Goal: Transaction & Acquisition: Book appointment/travel/reservation

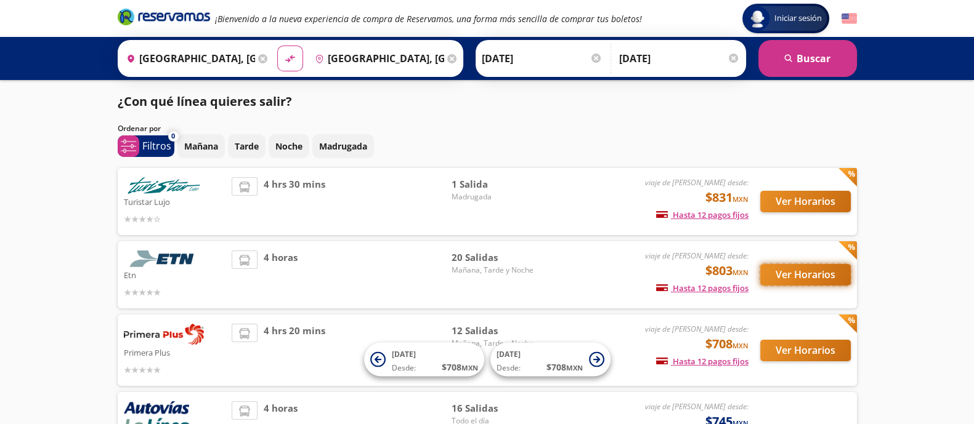
click at [801, 278] on button "Ver Horarios" at bounding box center [805, 275] width 91 height 22
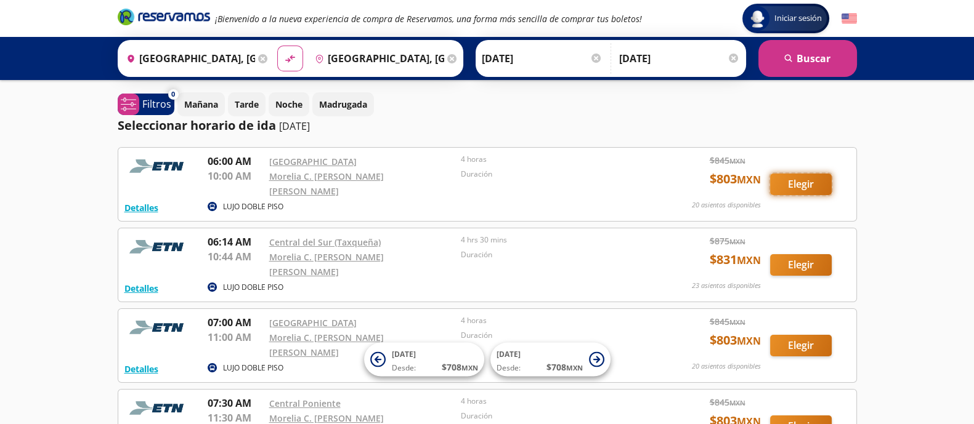
click at [788, 180] on button "Elegir" at bounding box center [801, 185] width 62 height 22
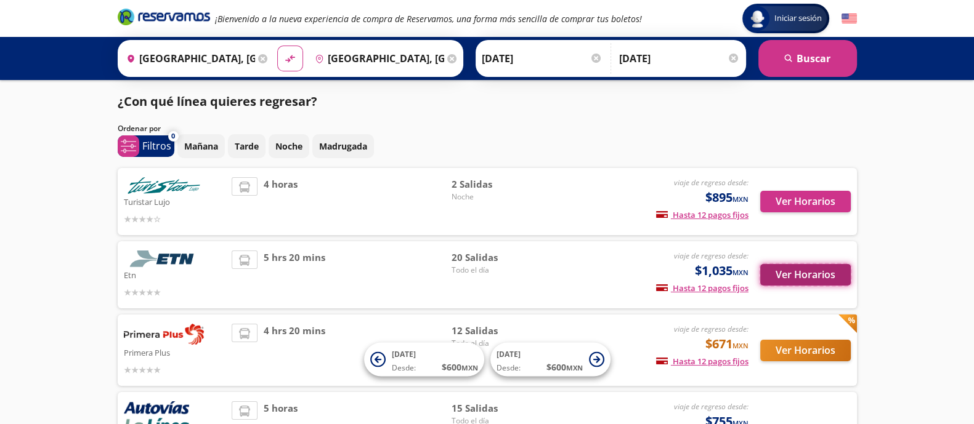
click at [806, 272] on button "Ver Horarios" at bounding box center [805, 275] width 91 height 22
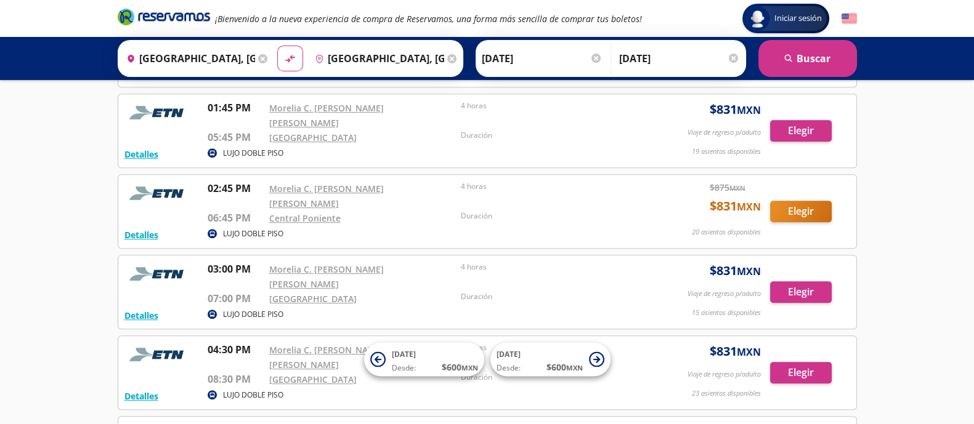
scroll to position [950, 0]
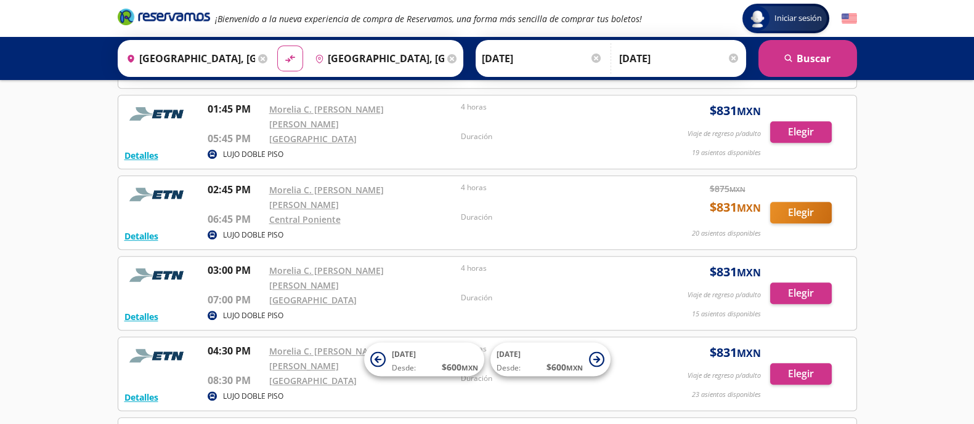
drag, startPoint x: 788, startPoint y: 260, endPoint x: 820, endPoint y: 260, distance: 32.6
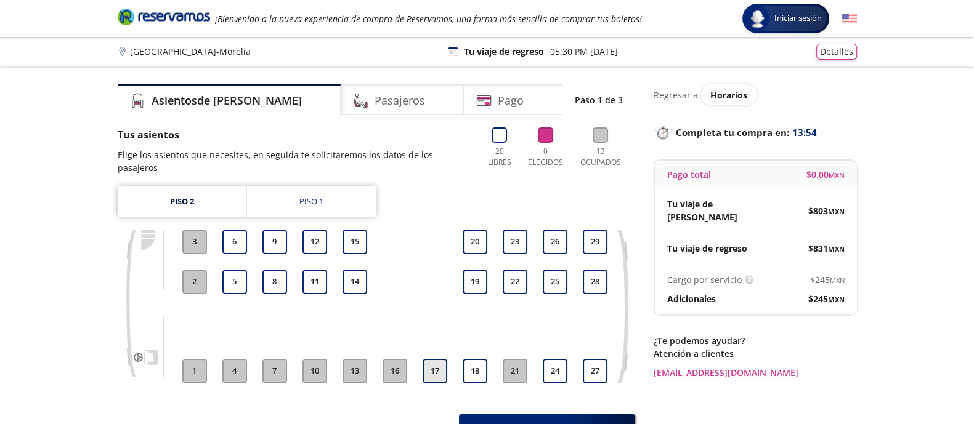
click at [435, 363] on button "17" at bounding box center [435, 371] width 25 height 25
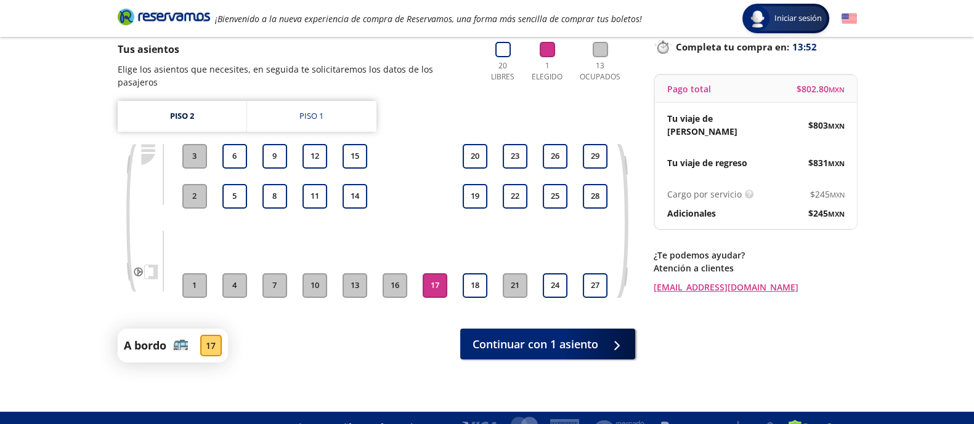
scroll to position [86, 0]
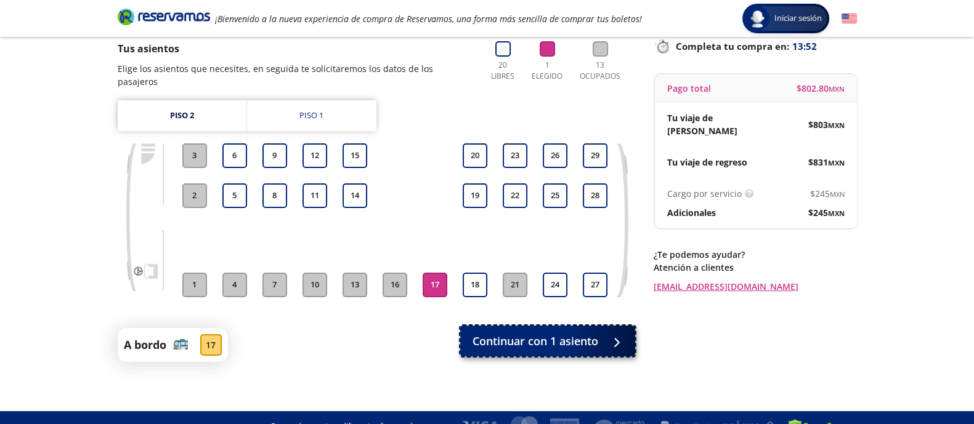
click at [539, 334] on span "Continuar con 1 asiento" at bounding box center [535, 341] width 126 height 17
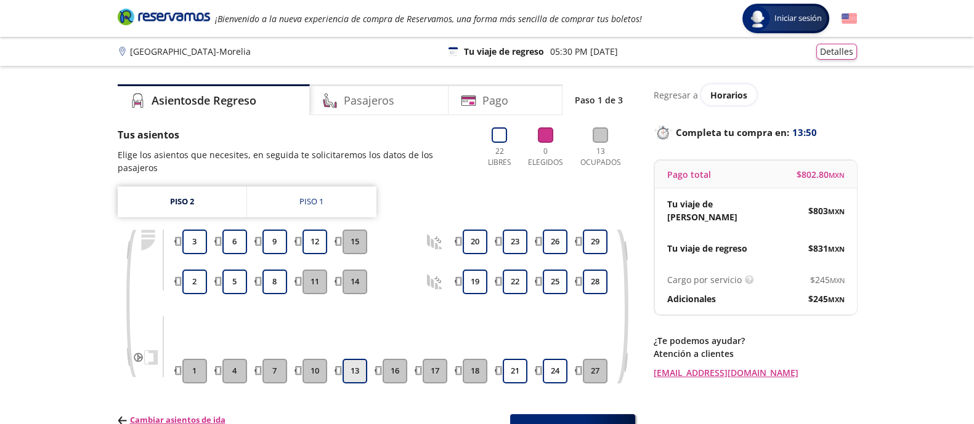
click at [352, 359] on button "13" at bounding box center [354, 371] width 25 height 25
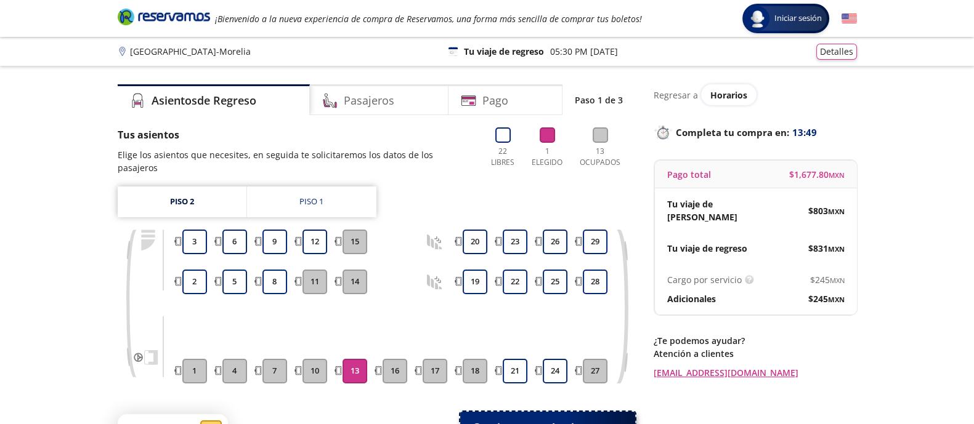
click at [514, 412] on button "Continuar con 1 asiento" at bounding box center [547, 427] width 175 height 31
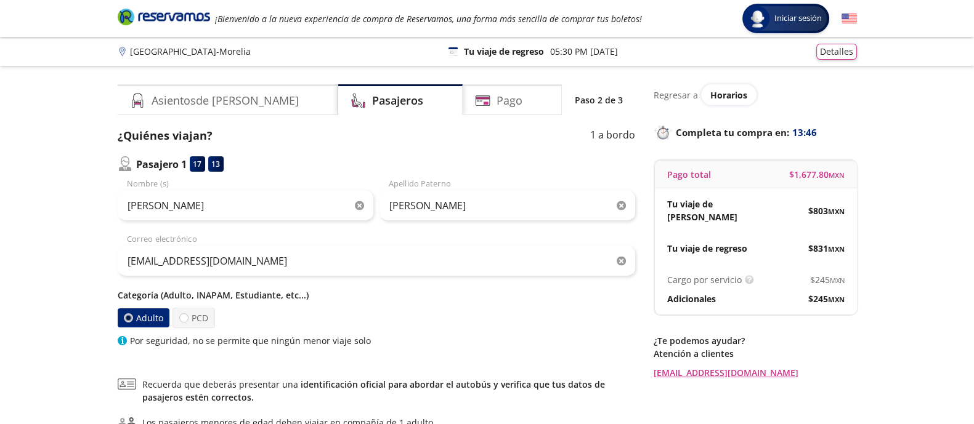
click at [360, 208] on icon "button" at bounding box center [359, 205] width 9 height 9
click at [620, 204] on icon "button" at bounding box center [621, 205] width 9 height 9
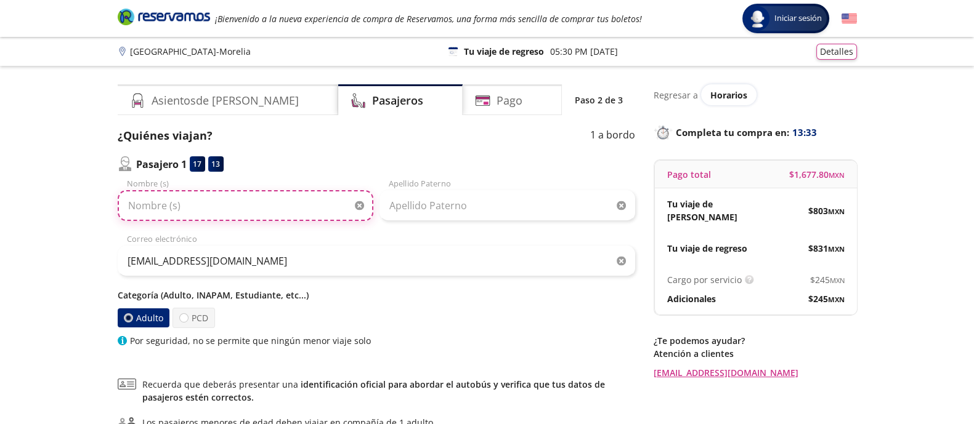
click at [262, 206] on input "Nombre (s)" at bounding box center [246, 205] width 256 height 31
paste input "[PERSON_NAME] [PERSON_NAME]"
click at [128, 204] on input "[PERSON_NAME] [PERSON_NAME]" at bounding box center [246, 205] width 256 height 31
drag, startPoint x: 226, startPoint y: 203, endPoint x: 301, endPoint y: 203, distance: 74.5
click at [301, 203] on input "[PERSON_NAME] [PERSON_NAME]" at bounding box center [246, 205] width 256 height 31
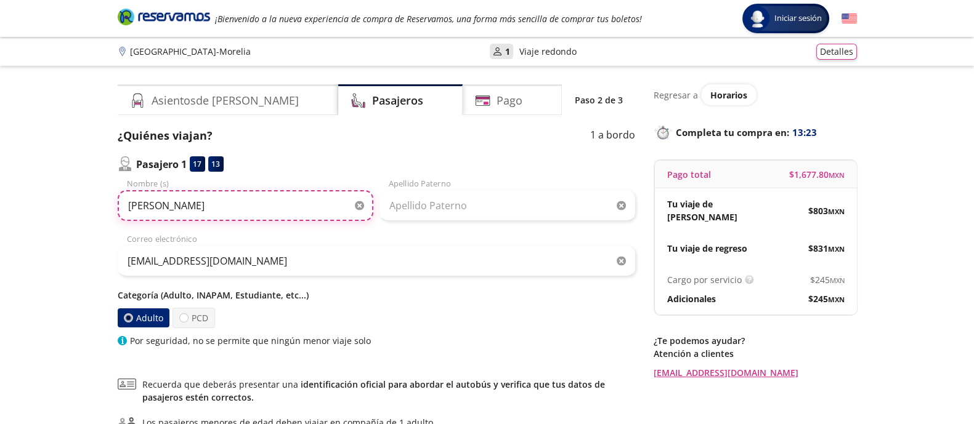
type input "[PERSON_NAME]"
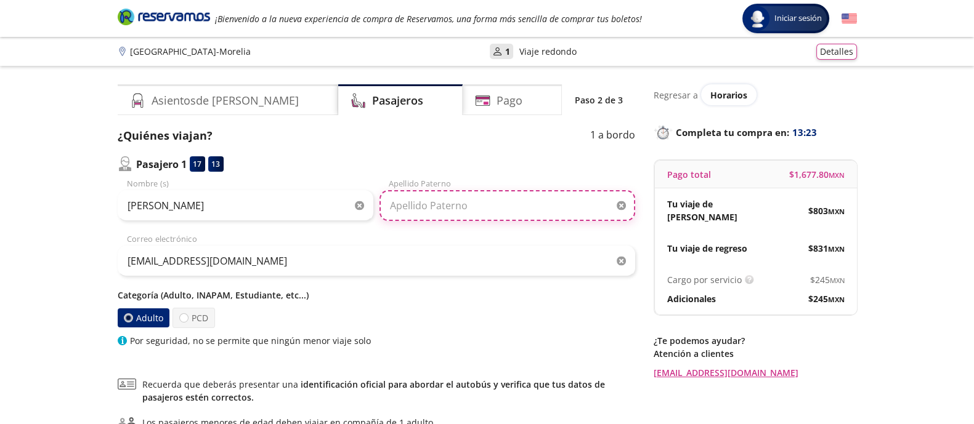
click at [428, 200] on input "Apellido Paterno" at bounding box center [507, 205] width 256 height 31
paste input "[PERSON_NAME]"
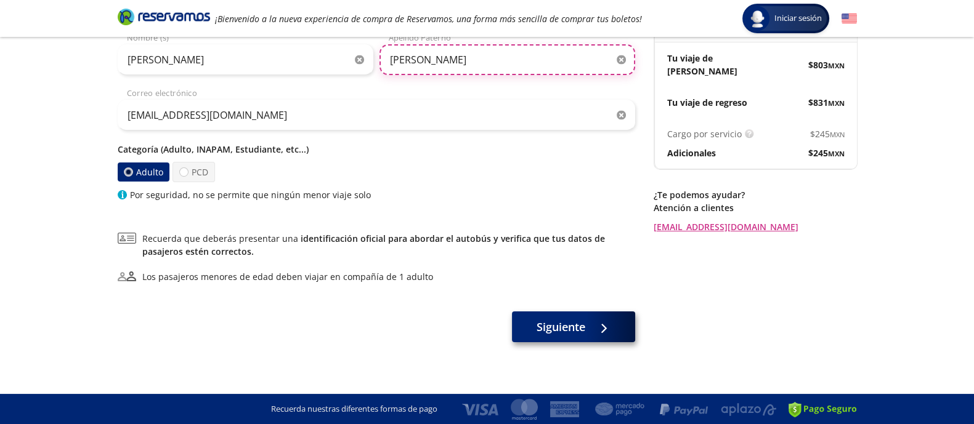
type input "[PERSON_NAME]"
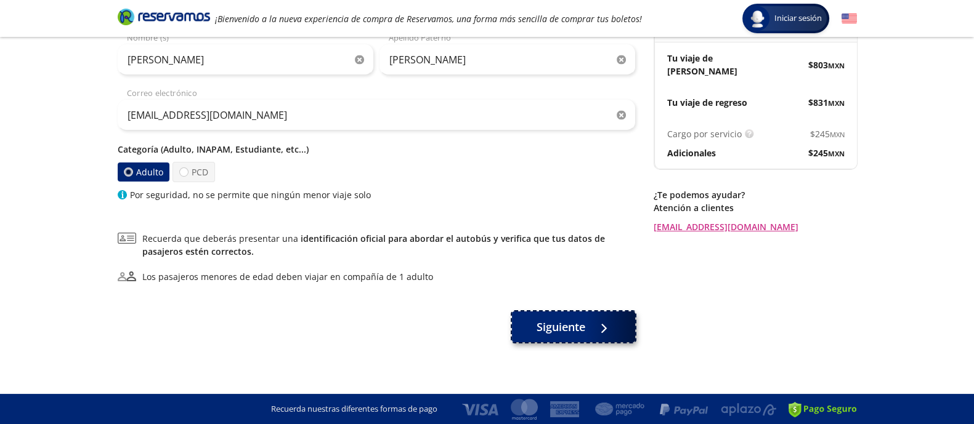
click at [567, 324] on span "Siguiente" at bounding box center [560, 327] width 49 height 17
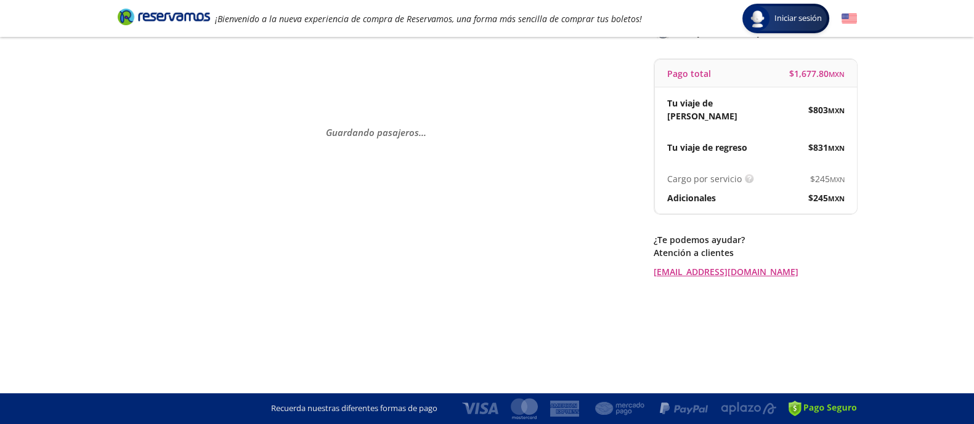
scroll to position [0, 0]
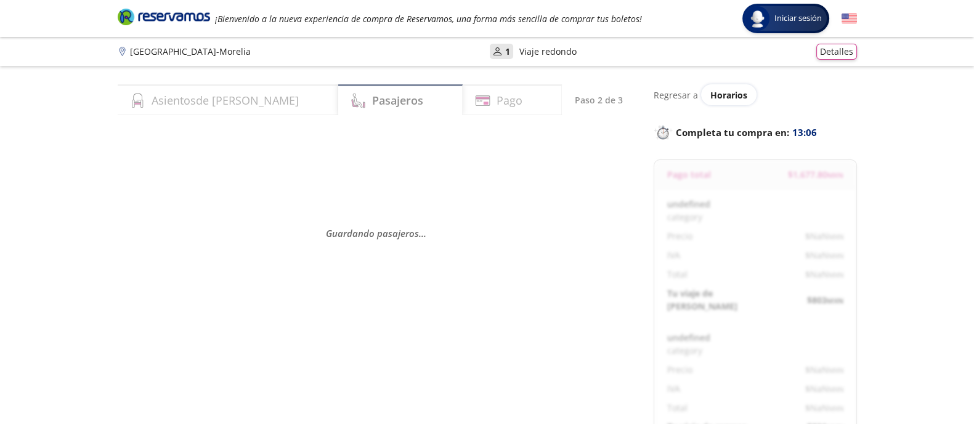
select select "MX"
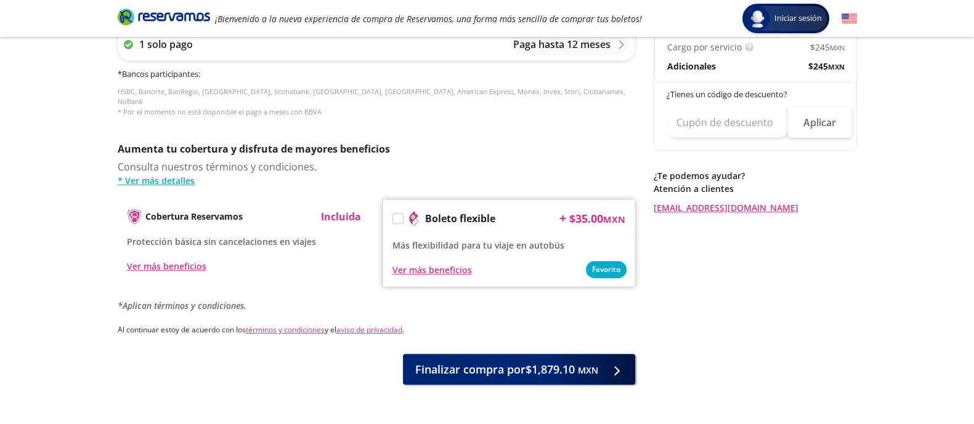
scroll to position [586, 0]
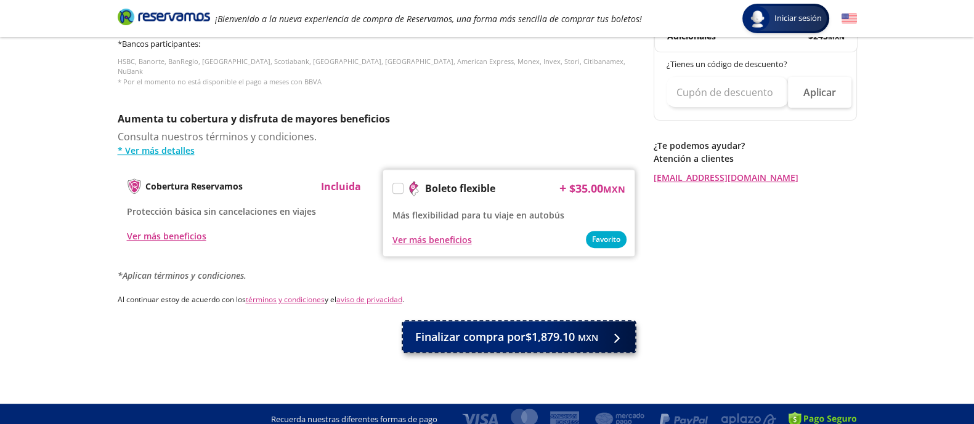
click at [537, 330] on span "Finalizar compra por $1,879.10 MXN" at bounding box center [506, 337] width 183 height 17
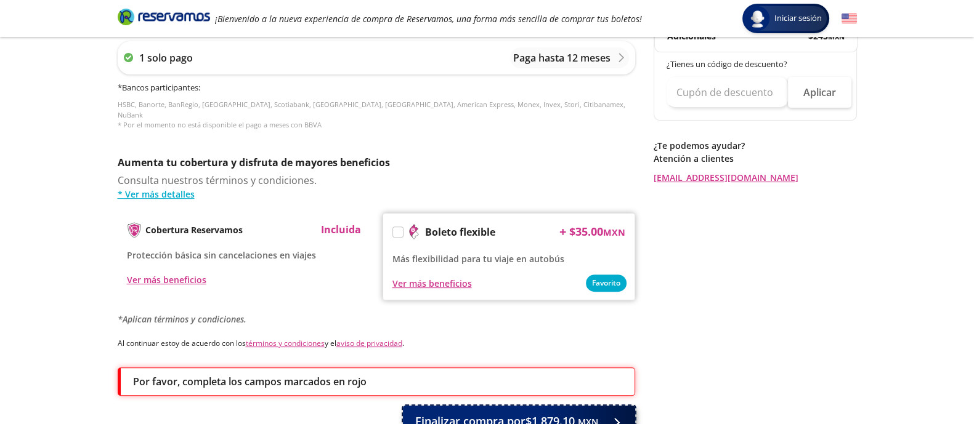
scroll to position [670, 0]
